Goal: Information Seeking & Learning: Find specific fact

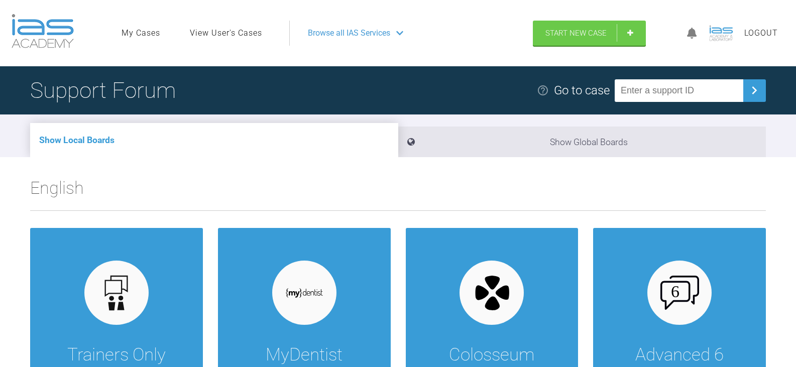
click at [247, 37] on link "View User's Cases" at bounding box center [226, 33] width 72 height 13
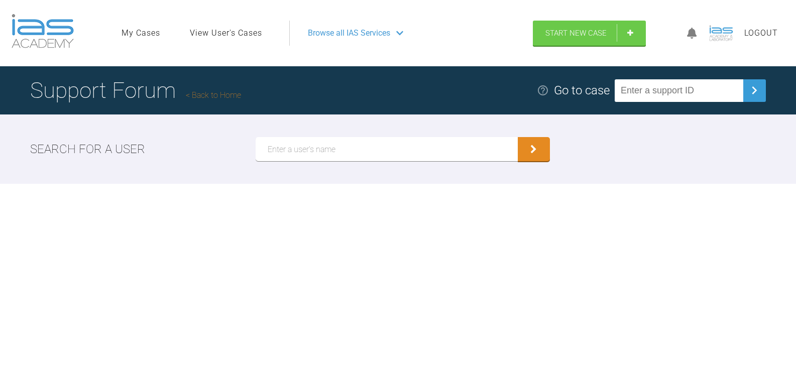
click at [358, 151] on input "text" at bounding box center [387, 149] width 262 height 24
click at [518, 137] on button "submit" at bounding box center [534, 149] width 32 height 24
type input "[PERSON_NAME]"
click at [518, 137] on button "submit" at bounding box center [534, 149] width 32 height 24
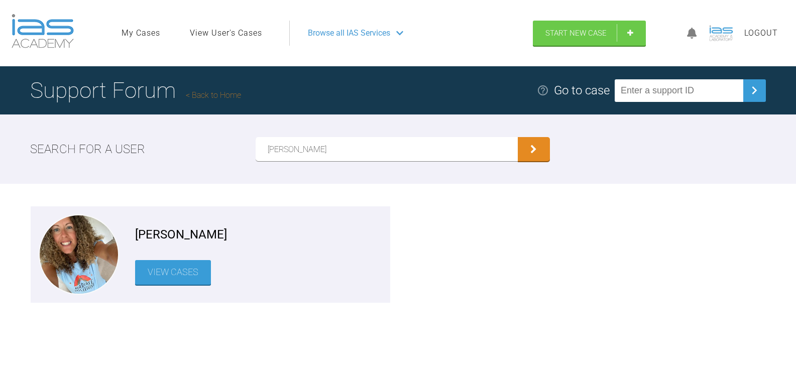
click at [164, 264] on link "View Cases" at bounding box center [173, 272] width 76 height 25
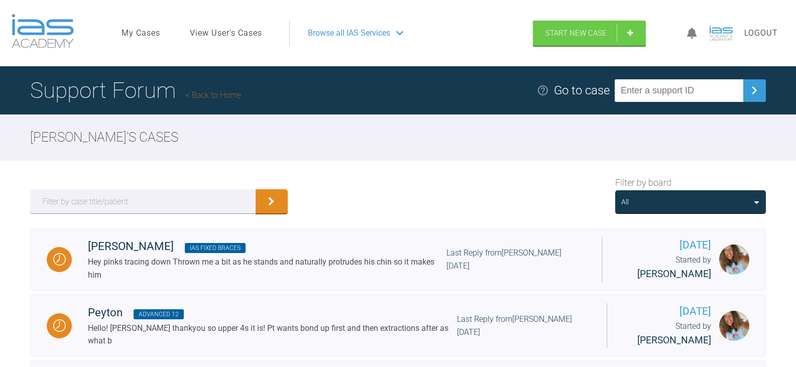
click at [659, 199] on div "All" at bounding box center [690, 201] width 139 height 11
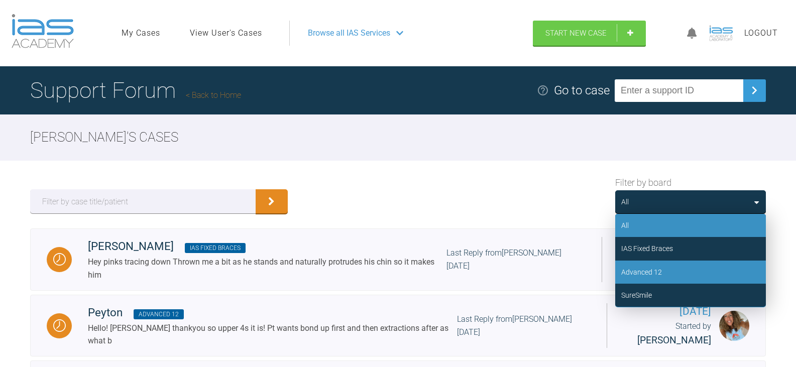
click at [659, 272] on div "Advanced 12" at bounding box center [641, 272] width 41 height 11
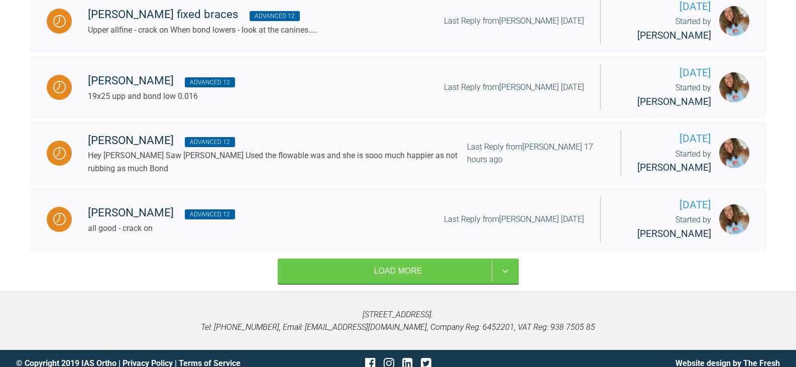
scroll to position [739, 0]
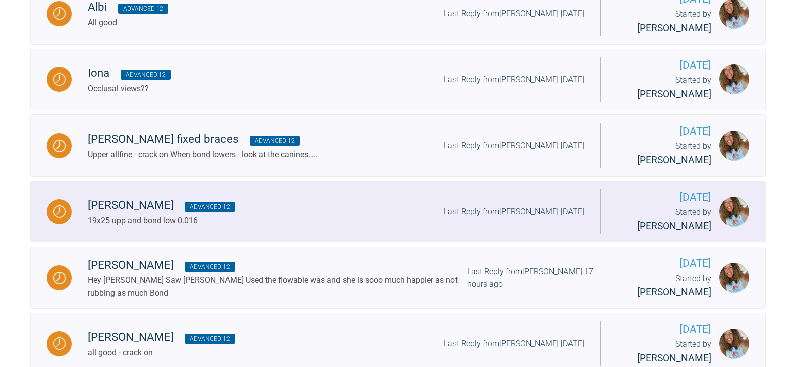
click at [326, 227] on div "[PERSON_NAME] Advanced 12 19x25 upp and bond low 0.016 Last Reply from [PERSON_…" at bounding box center [336, 211] width 528 height 31
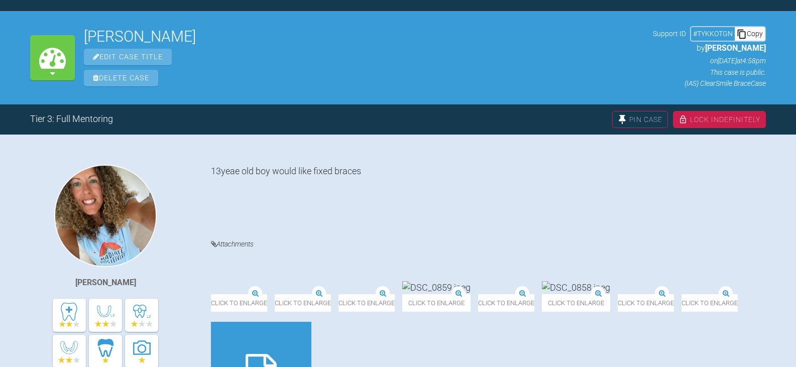
scroll to position [201, 0]
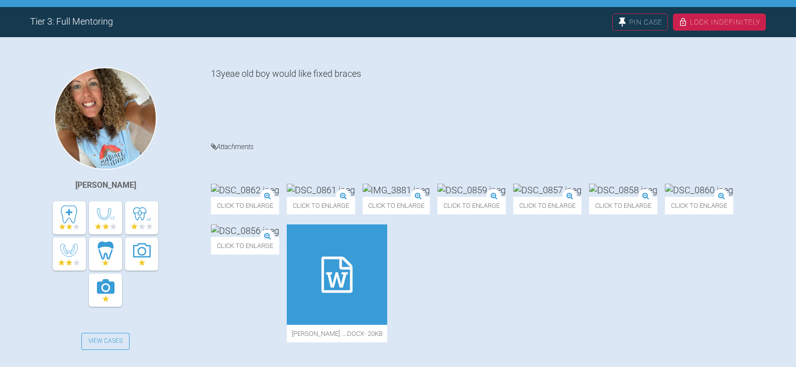
click at [665, 196] on img at bounding box center [699, 190] width 68 height 13
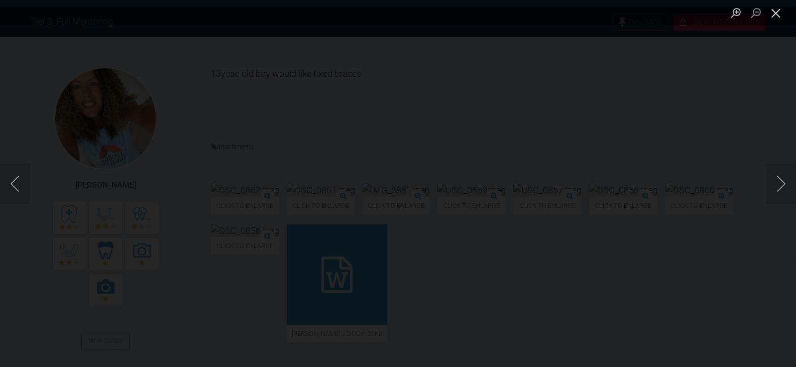
click at [779, 16] on button "Close lightbox" at bounding box center [776, 13] width 20 height 18
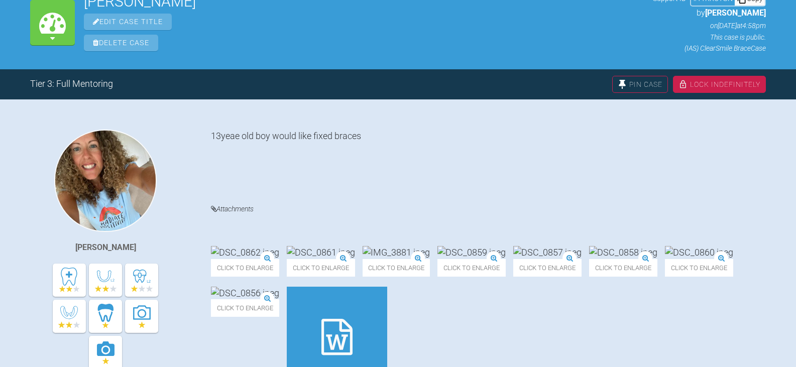
scroll to position [0, 0]
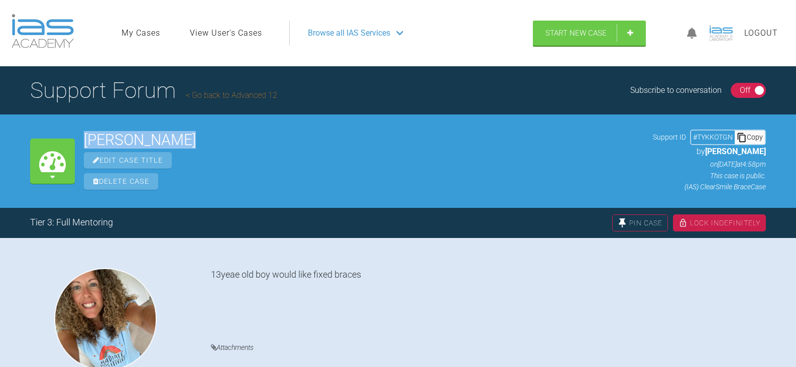
drag, startPoint x: 190, startPoint y: 144, endPoint x: 87, endPoint y: 140, distance: 103.0
click at [87, 140] on h2 "[PERSON_NAME]" at bounding box center [364, 140] width 560 height 15
copy h2 "[PERSON_NAME]"
drag, startPoint x: 750, startPoint y: 134, endPoint x: 735, endPoint y: 137, distance: 15.4
click at [750, 134] on div "Copy" at bounding box center [750, 137] width 30 height 13
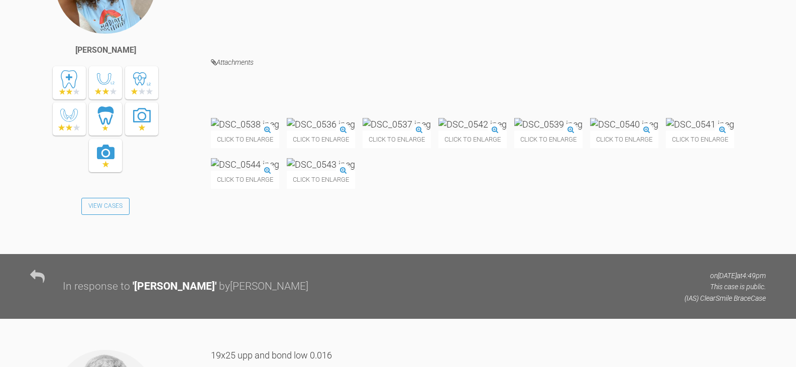
scroll to position [4471, 0]
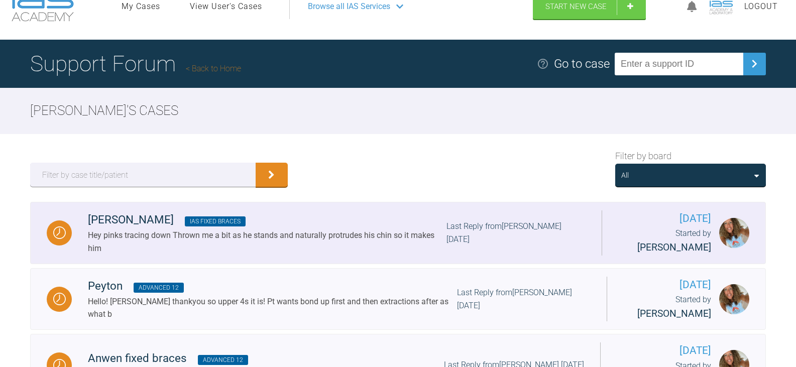
scroll to position [50, 0]
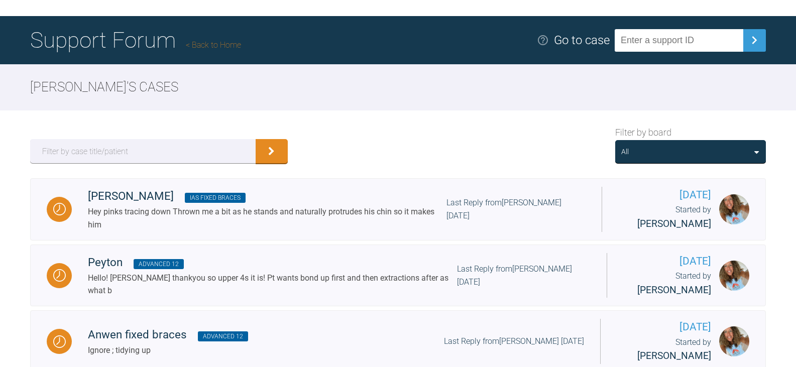
click at [710, 150] on div "All" at bounding box center [690, 151] width 139 height 11
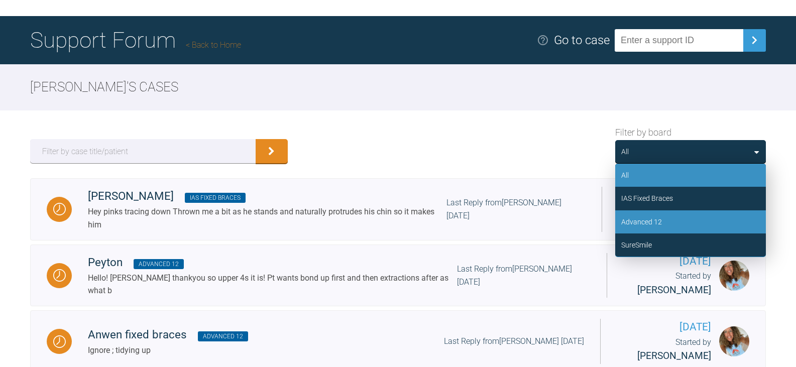
click at [698, 216] on div "Advanced 12" at bounding box center [690, 221] width 151 height 23
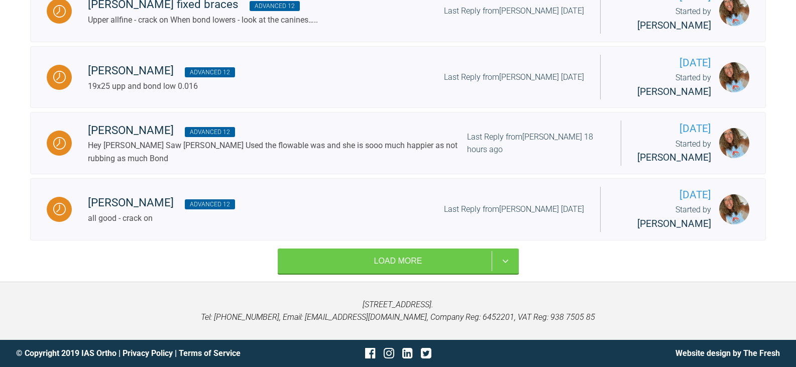
scroll to position [738, 0]
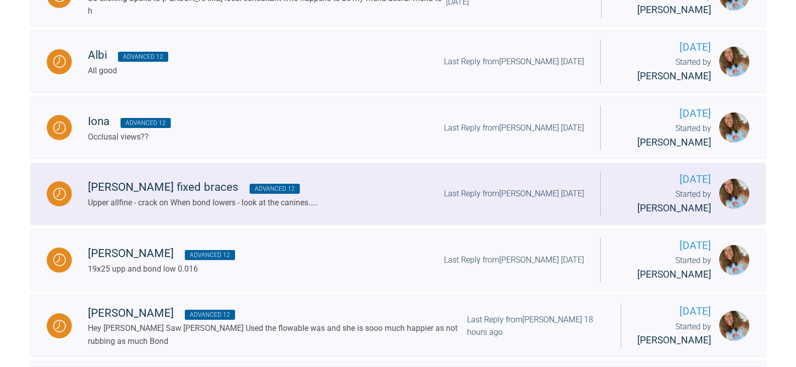
click at [389, 209] on div "[PERSON_NAME] fixed braces Advanced 12 Upper allfine - crack on When bond lower…" at bounding box center [336, 193] width 528 height 31
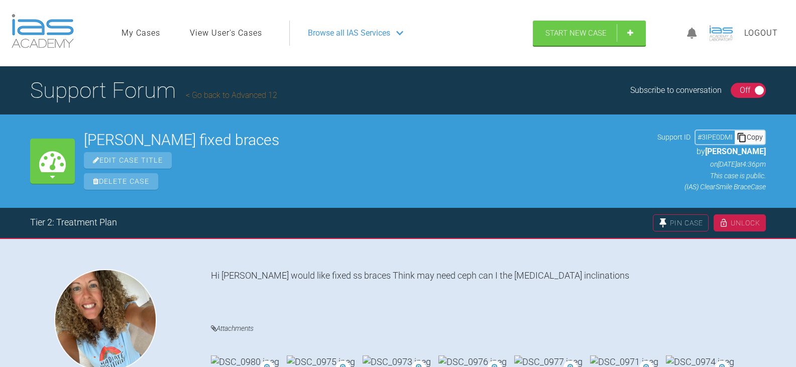
drag, startPoint x: 290, startPoint y: 140, endPoint x: 87, endPoint y: 133, distance: 203.5
click at [87, 133] on h2 "[PERSON_NAME] fixed braces" at bounding box center [366, 140] width 564 height 15
copy h2 "[PERSON_NAME] fixed braces"
drag, startPoint x: 753, startPoint y: 133, endPoint x: 594, endPoint y: 178, distance: 165.5
click at [753, 133] on div "Copy" at bounding box center [750, 137] width 30 height 13
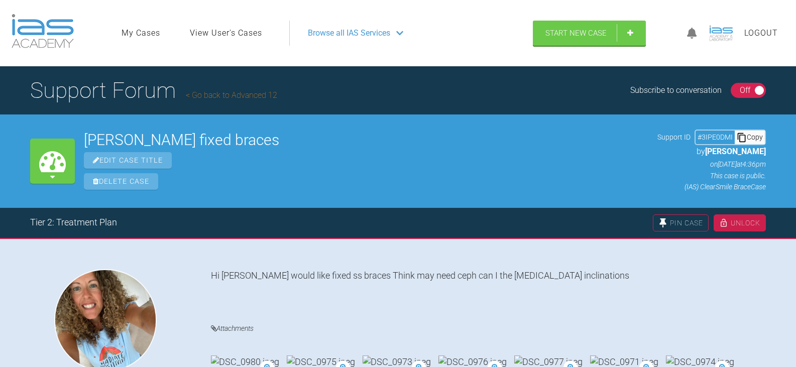
drag, startPoint x: 263, startPoint y: 133, endPoint x: 82, endPoint y: 133, distance: 180.2
click at [82, 133] on div "My Cases [PERSON_NAME] fixed braces Edit Case Title Delete Case Support ID # 3I…" at bounding box center [398, 160] width 796 height 93
copy h2 "[PERSON_NAME] fixed braces"
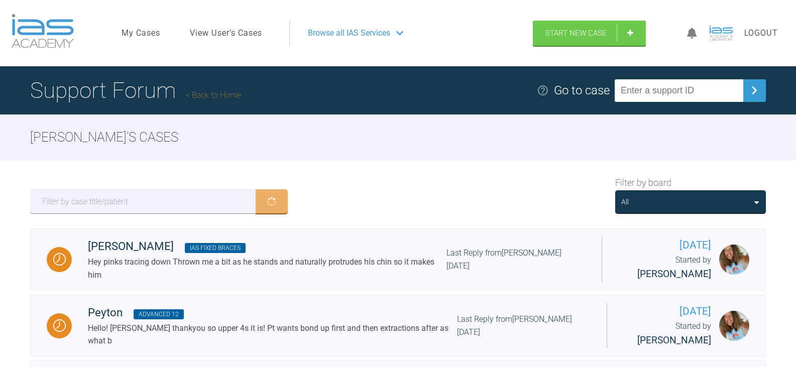
scroll to position [528, 0]
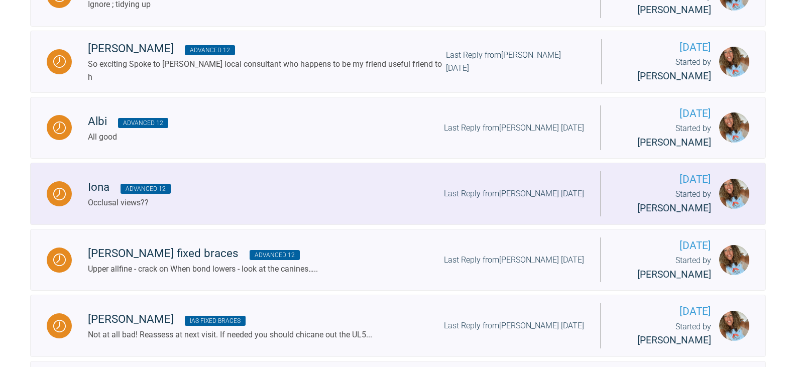
click at [363, 207] on div "Iona Advanced 12 Occlusal views?? Last Reply from [PERSON_NAME] [DATE]" at bounding box center [336, 193] width 528 height 31
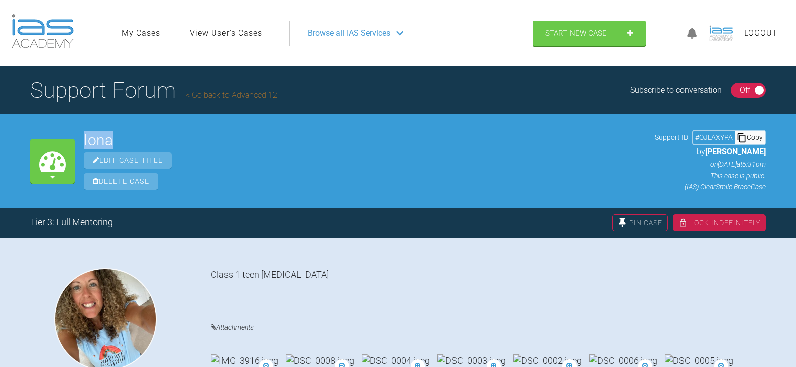
drag, startPoint x: 127, startPoint y: 142, endPoint x: 79, endPoint y: 134, distance: 47.8
click at [79, 134] on div "My Cases Iona Edit Case Title Delete Case Support ID # OJLAXYPA Copy by [PERSON…" at bounding box center [398, 160] width 796 height 93
copy h2 "Iona"
drag, startPoint x: 743, startPoint y: 136, endPoint x: 701, endPoint y: 148, distance: 43.5
click at [743, 136] on icon at bounding box center [742, 138] width 10 height 10
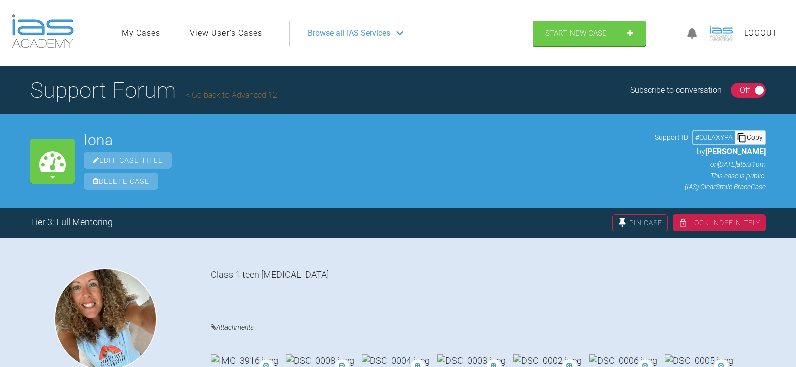
scroll to position [528, 0]
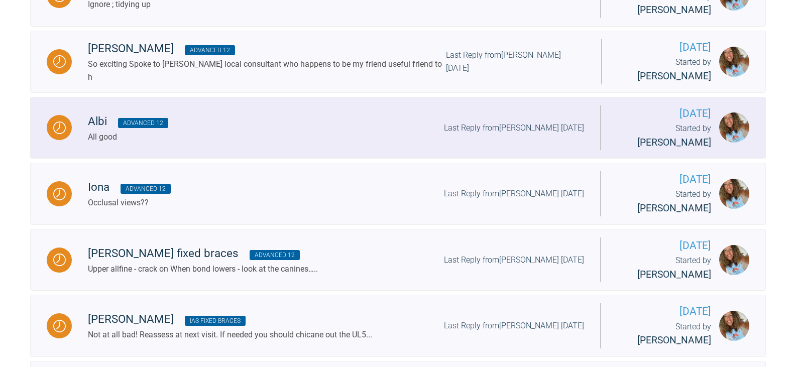
click at [335, 143] on div "Albi Advanced 12 All good Last Reply from [PERSON_NAME] [DATE]" at bounding box center [336, 127] width 528 height 31
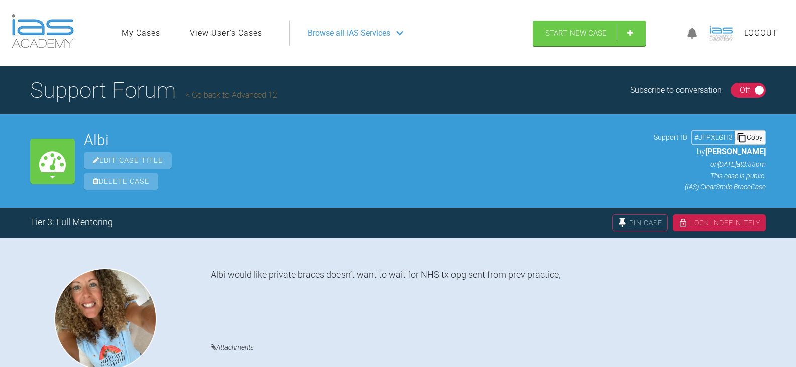
drag, startPoint x: 749, startPoint y: 141, endPoint x: 657, endPoint y: 138, distance: 92.5
click at [749, 141] on div "Copy" at bounding box center [750, 137] width 30 height 13
drag, startPoint x: 110, startPoint y: 140, endPoint x: 83, endPoint y: 138, distance: 27.7
click at [83, 138] on div "My Cases Albi Edit Case Title Delete Case Support ID # JFPXLGH3 Copy by [PERSON…" at bounding box center [398, 160] width 796 height 93
copy h2 "Albi"
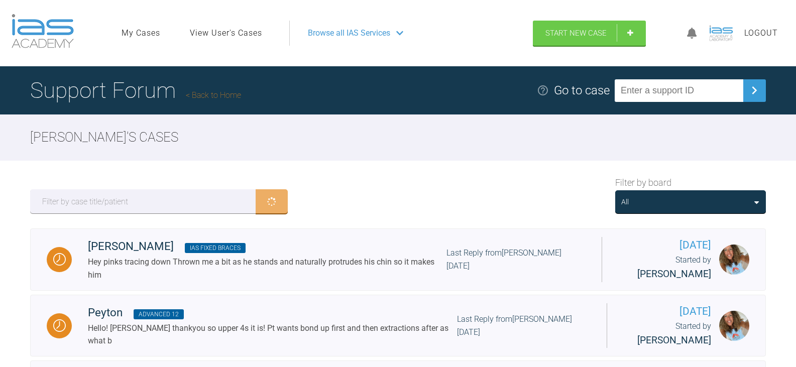
scroll to position [528, 0]
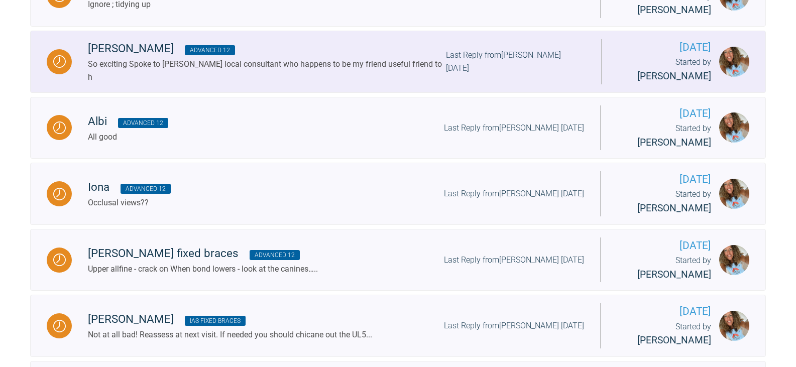
click at [204, 83] on div "So exciting Spoke to [PERSON_NAME] local consultant who happens to be my friend…" at bounding box center [267, 71] width 358 height 26
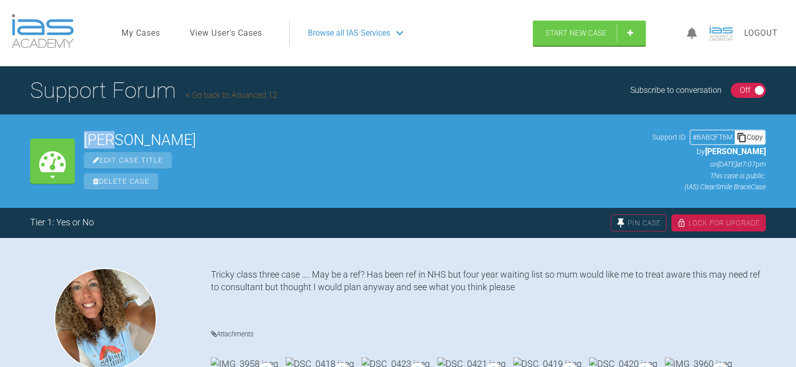
drag, startPoint x: 120, startPoint y: 143, endPoint x: 79, endPoint y: 139, distance: 40.8
click at [79, 139] on div "My Cases [PERSON_NAME] Edit Case Title Delete Case Support ID # BABQFT6M Copy b…" at bounding box center [398, 160] width 796 height 93
copy h2 "[PERSON_NAME]"
drag, startPoint x: 751, startPoint y: 137, endPoint x: 745, endPoint y: 139, distance: 5.9
click at [751, 137] on div "Copy" at bounding box center [750, 137] width 30 height 13
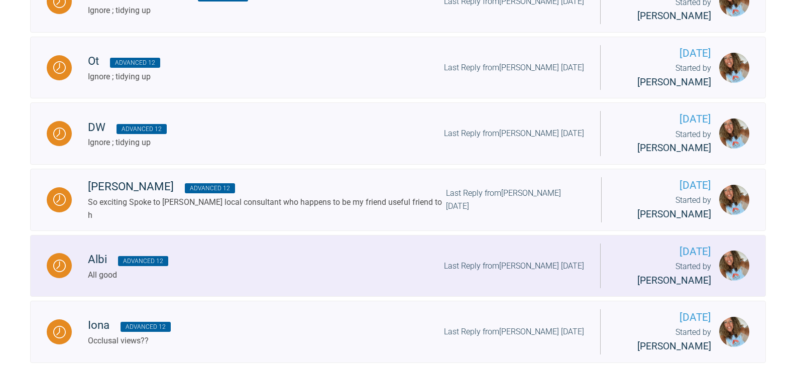
scroll to position [378, 0]
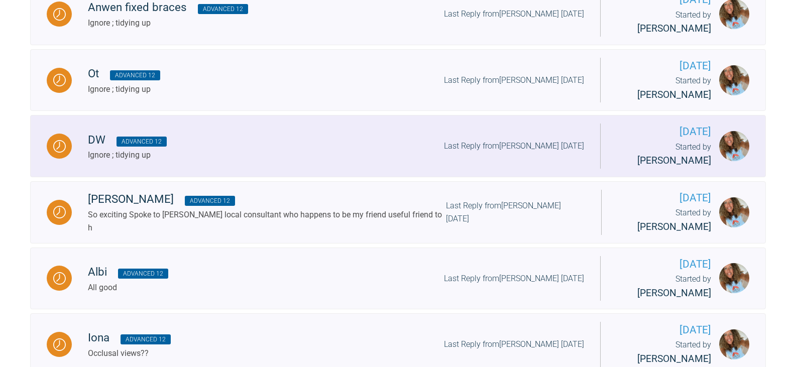
click at [343, 153] on div "DW Advanced 12 Ignore ; tidying up Last Reply from [PERSON_NAME] [DATE]" at bounding box center [336, 146] width 528 height 31
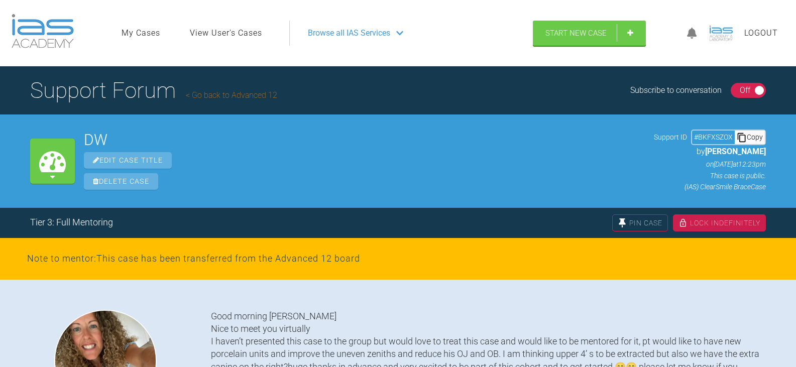
click at [743, 134] on icon at bounding box center [742, 137] width 8 height 9
drag, startPoint x: 110, startPoint y: 137, endPoint x: 80, endPoint y: 136, distance: 30.1
click at [80, 136] on div "My Cases DW Edit Case Title Delete Case Support ID # BKFXSZOX Copy by [PERSON_N…" at bounding box center [398, 160] width 796 height 93
copy h2 "DW"
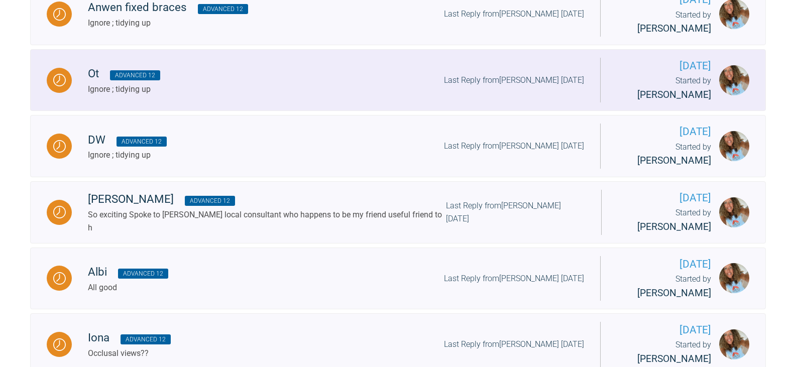
click at [235, 90] on div "Ot Advanced 12 Ignore ; tidying up Last Reply from [PERSON_NAME] [DATE]" at bounding box center [336, 80] width 528 height 31
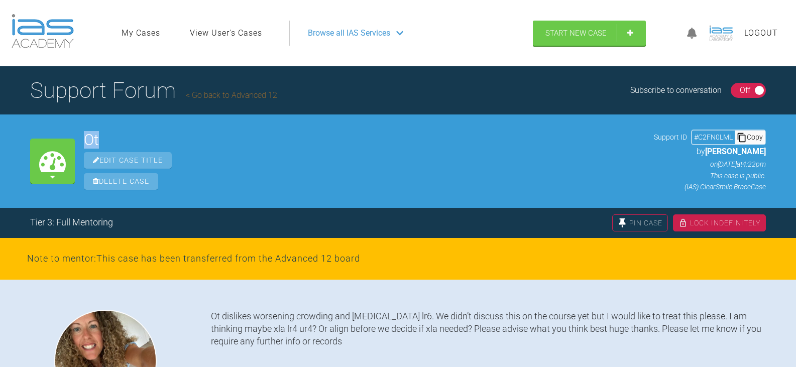
drag, startPoint x: 103, startPoint y: 143, endPoint x: 81, endPoint y: 142, distance: 22.6
click at [81, 142] on div "My Cases Ot Edit Case Title Delete Case Support ID # C2FN0LML Copy by [PERSON_N…" at bounding box center [398, 160] width 796 height 93
copy h2 "Ot"
click at [755, 138] on div "Copy" at bounding box center [750, 137] width 30 height 13
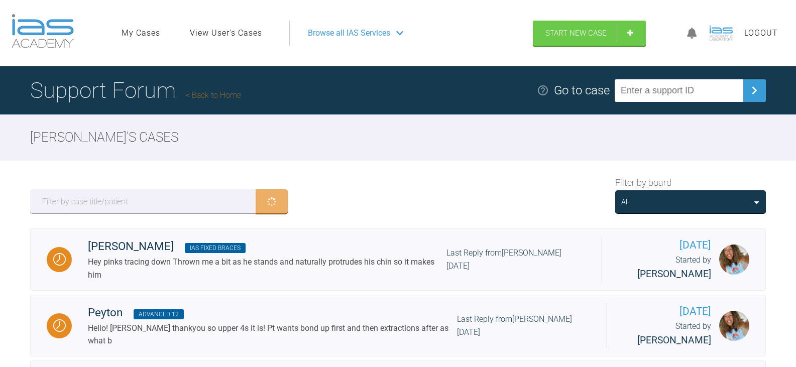
scroll to position [378, 0]
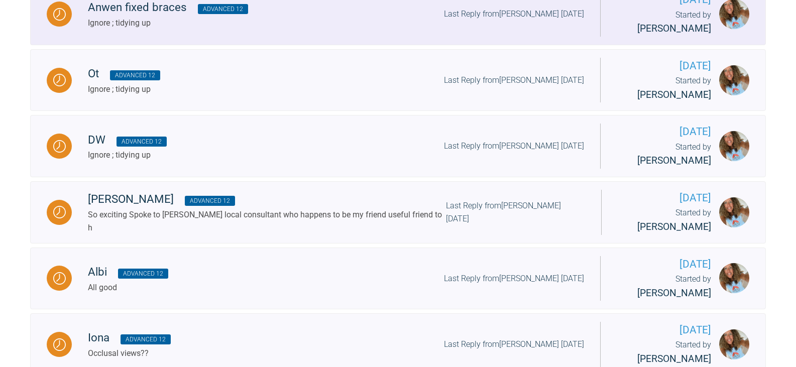
click at [264, 21] on div "Anwen fixed braces Advanced 12 Ignore ; tidying up Last Reply from [PERSON_NAME…" at bounding box center [336, 13] width 528 height 31
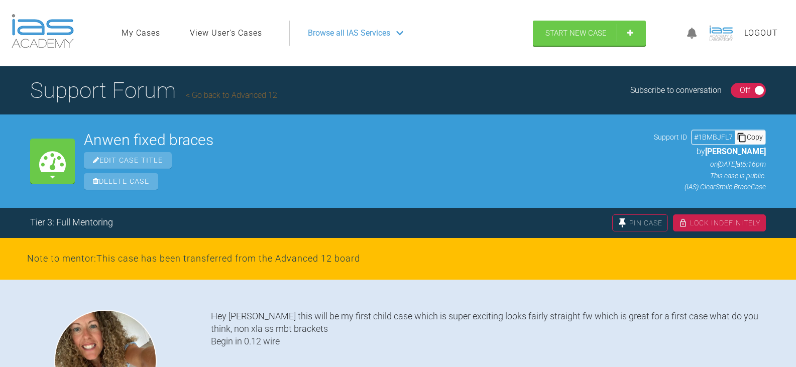
drag, startPoint x: 219, startPoint y: 141, endPoint x: 86, endPoint y: 142, distance: 133.1
click at [86, 142] on h2 "Anwen fixed braces" at bounding box center [364, 140] width 561 height 15
copy h2 "Anwen fixed braces"
drag, startPoint x: 753, startPoint y: 139, endPoint x: 727, endPoint y: 155, distance: 30.9
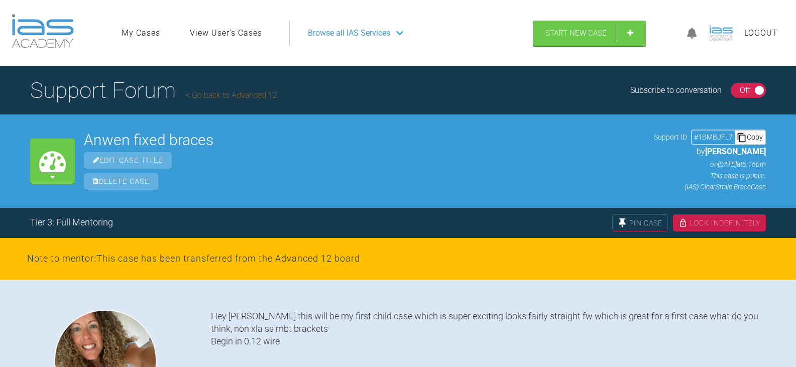
click at [753, 139] on div "Copy" at bounding box center [750, 137] width 30 height 13
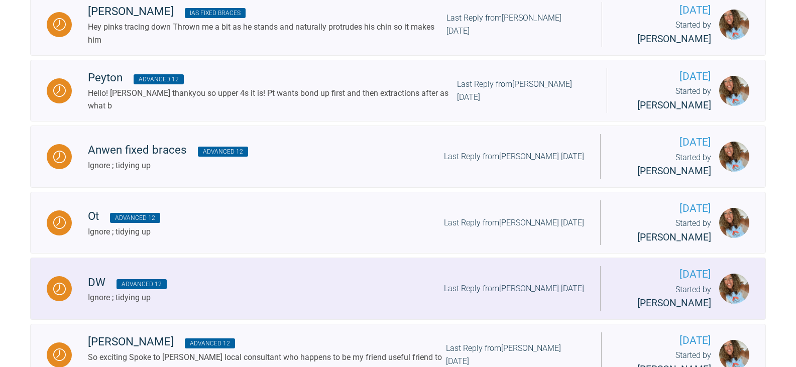
scroll to position [227, 0]
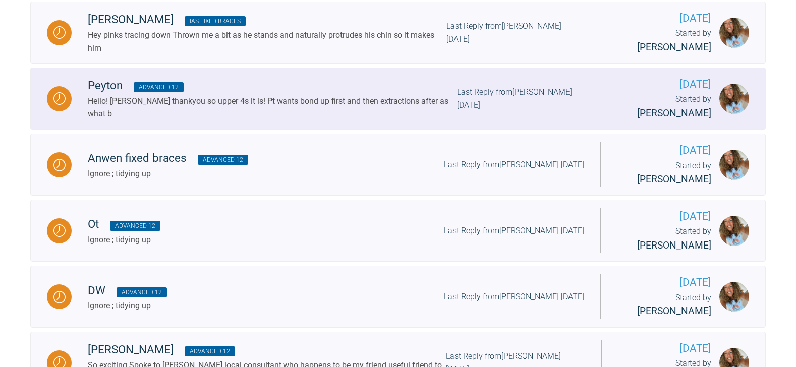
click at [268, 87] on div "Peyton Advanced 12" at bounding box center [272, 86] width 369 height 18
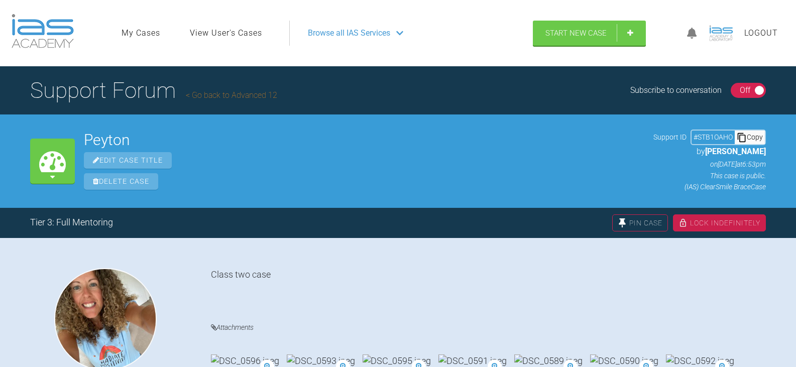
click at [756, 139] on div "Copy" at bounding box center [750, 137] width 30 height 13
drag, startPoint x: 141, startPoint y: 140, endPoint x: 81, endPoint y: 139, distance: 60.3
click at [81, 139] on div "My Cases Peyton Edit Case Title Delete Case Support ID # STB1OAHO Copy by [PERS…" at bounding box center [398, 160] width 796 height 93
copy h2 "Peyton"
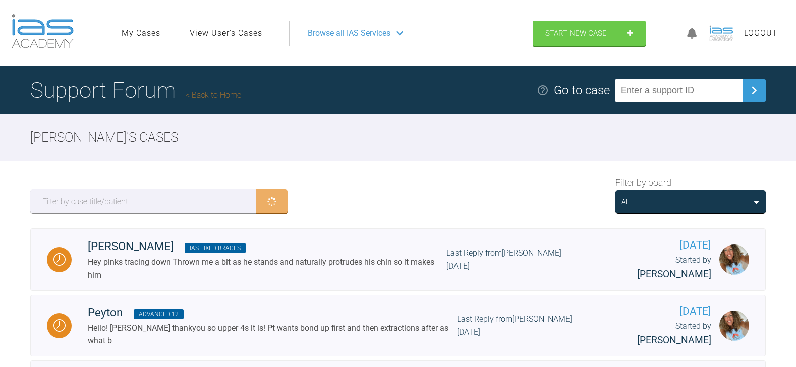
scroll to position [227, 0]
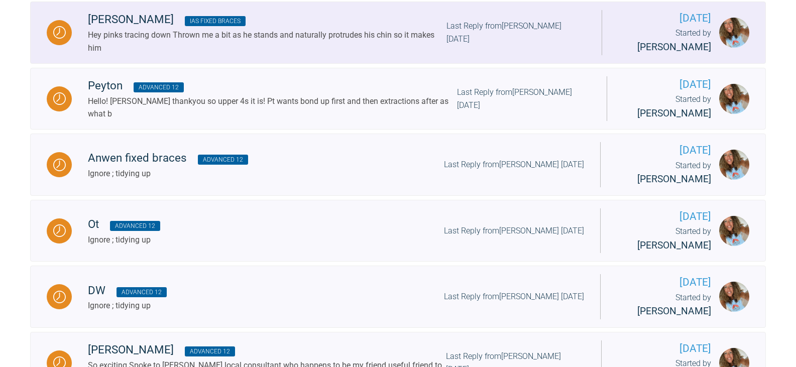
click at [286, 38] on div "Hey pinks tracing down Thrown me a bit as he stands and naturally protrudes his…" at bounding box center [267, 42] width 358 height 26
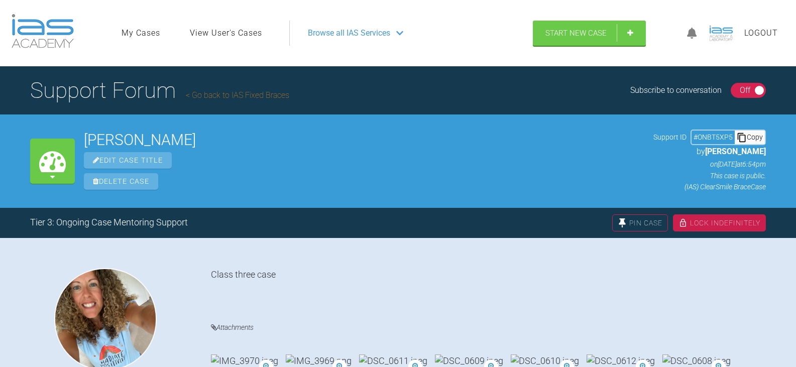
click at [746, 137] on icon at bounding box center [742, 138] width 10 height 10
drag, startPoint x: 165, startPoint y: 141, endPoint x: 86, endPoint y: 134, distance: 79.6
click at [86, 134] on h2 "[PERSON_NAME]" at bounding box center [364, 140] width 560 height 15
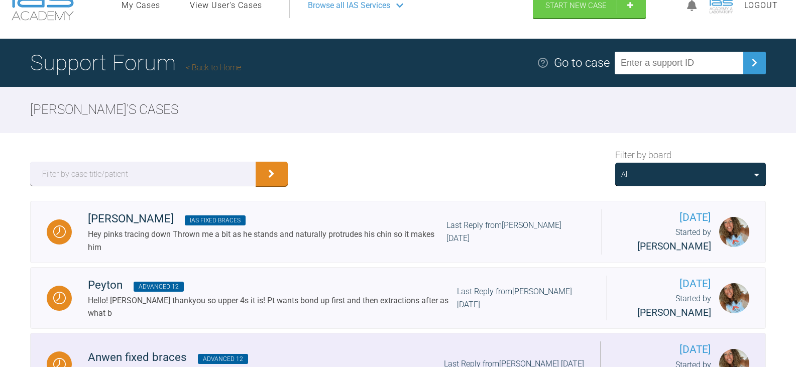
scroll to position [26, 0]
